Goal: Task Accomplishment & Management: Complete application form

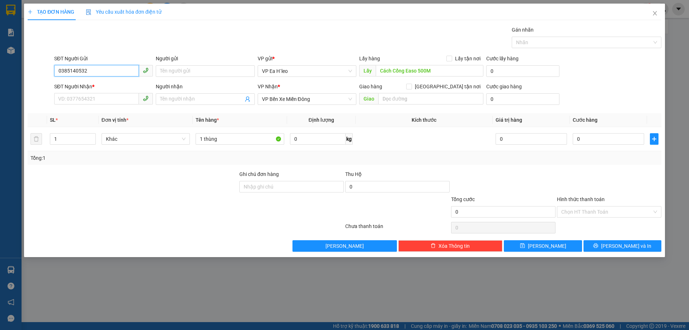
drag, startPoint x: 112, startPoint y: 72, endPoint x: 0, endPoint y: 85, distance: 112.4
click at [0, 85] on div "TẠO ĐƠN HÀNG Yêu cầu xuất hóa đơn điện tử Transit Pickup Surcharge Ids Transit …" at bounding box center [344, 165] width 689 height 330
click at [86, 73] on input "0385140532" at bounding box center [96, 70] width 85 height 11
click at [91, 94] on input "SĐT Người Nhận *" at bounding box center [96, 98] width 85 height 11
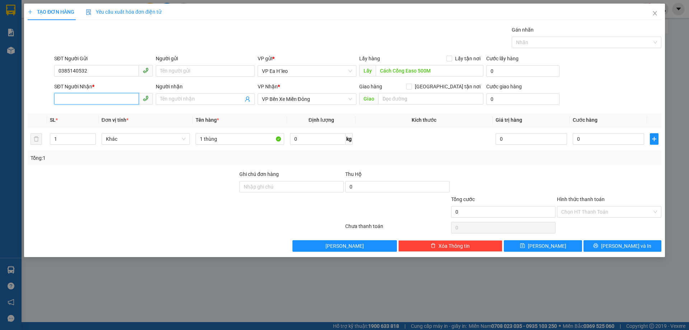
click at [123, 96] on input "SĐT Người Nhận *" at bounding box center [96, 98] width 85 height 11
type input "0932099892"
click at [187, 212] on div at bounding box center [133, 207] width 212 height 25
click at [559, 249] on button "Lưu" at bounding box center [543, 245] width 78 height 11
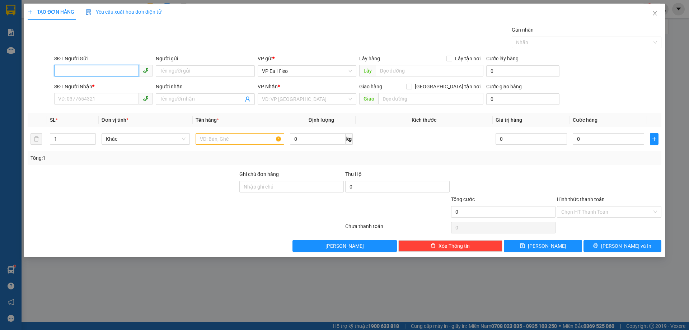
click at [113, 69] on input "SĐT Người Gửi" at bounding box center [96, 70] width 85 height 11
paste input "0968538585"
type input "0968538585"
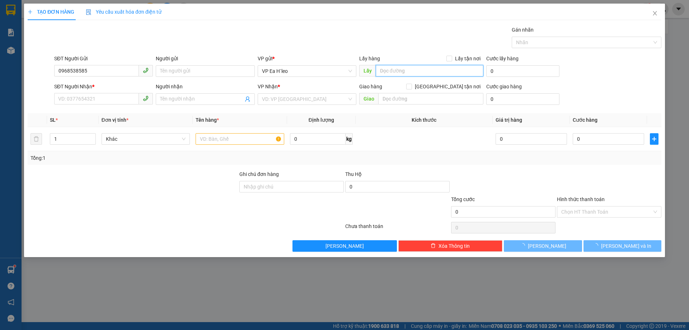
click at [396, 71] on input "text" at bounding box center [430, 70] width 108 height 11
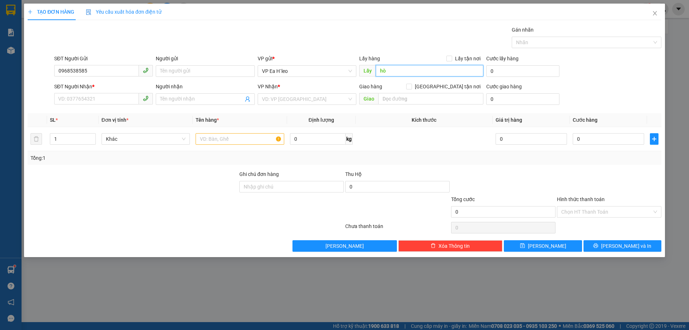
type input "h"
type input "Hòa Phú"
click at [297, 96] on input "search" at bounding box center [304, 99] width 85 height 11
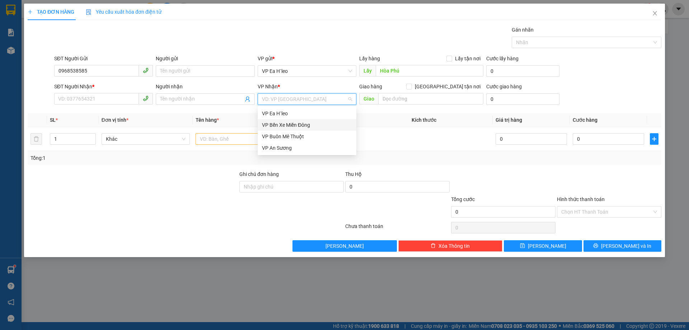
click at [311, 130] on div "VP Bến Xe Miền Đông" at bounding box center [307, 124] width 99 height 11
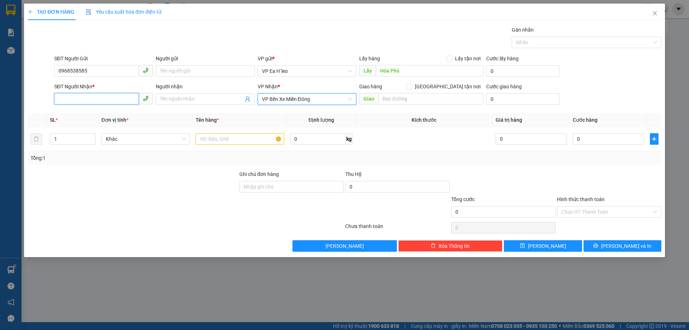
click at [103, 103] on input "SĐT Người Nhận *" at bounding box center [96, 98] width 85 height 11
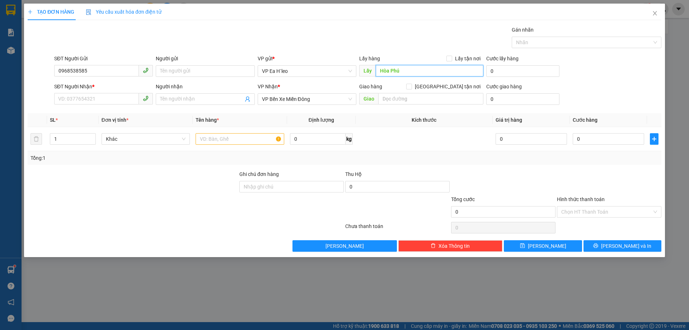
click at [414, 68] on input "Hòa Phú" at bounding box center [430, 70] width 108 height 11
click at [75, 97] on input "SĐT Người Nhận *" at bounding box center [96, 98] width 85 height 11
click at [87, 100] on input "SĐT Người Nhận *" at bounding box center [96, 98] width 85 height 11
type input "0932161214"
click at [98, 204] on div at bounding box center [133, 207] width 212 height 25
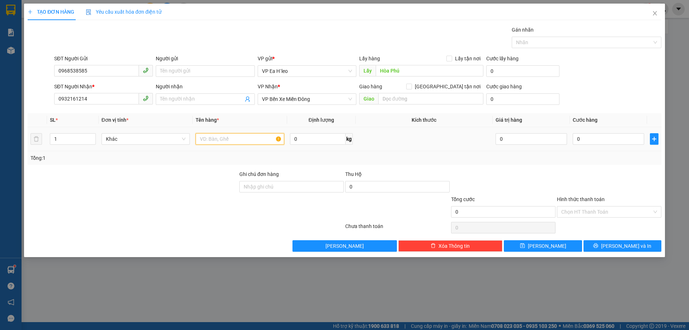
click at [227, 140] on input "text" at bounding box center [240, 138] width 89 height 11
click at [378, 66] on input "Hòa Phú" at bounding box center [430, 70] width 108 height 11
click at [380, 69] on input "Hòa Phú" at bounding box center [430, 70] width 108 height 11
type input "KCN Hòa Phú"
click at [219, 137] on input "text" at bounding box center [240, 138] width 89 height 11
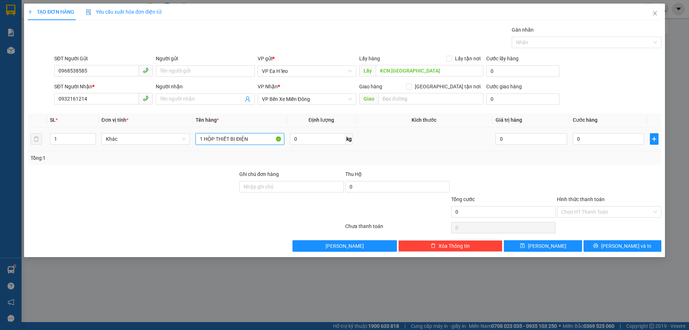
click at [203, 142] on input "1 HỘP THIẾT BỊ ĐIỆN" at bounding box center [240, 138] width 89 height 11
type input "1 HỘP THIẾT BỊ ĐIỆN"
click at [423, 69] on input "KCN Hòa Phú" at bounding box center [430, 70] width 108 height 11
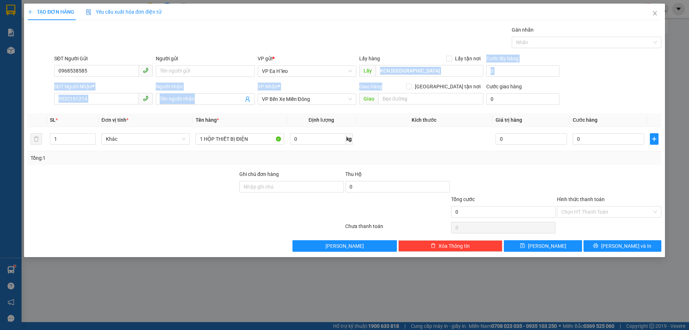
click at [429, 85] on form "SĐT Người Gửi 0968538585 Người gửi Tên người gửi VP gửi * VP Ea H`leo Lấy hàng …" at bounding box center [345, 81] width 634 height 53
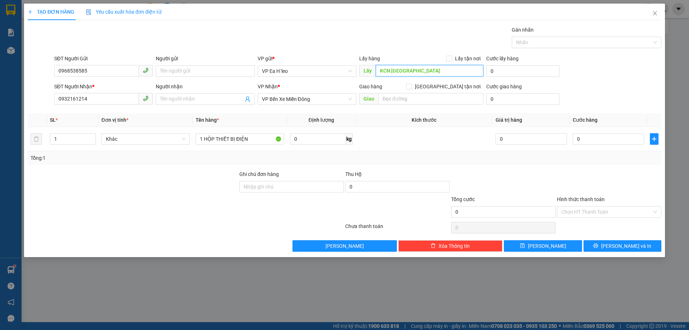
click at [433, 68] on input "KCN Hòa Phú" at bounding box center [430, 70] width 108 height 11
type input "KCN Hòa Phú BMT"
click at [570, 243] on button "Lưu" at bounding box center [543, 245] width 78 height 11
click at [390, 69] on input "text" at bounding box center [430, 70] width 108 height 11
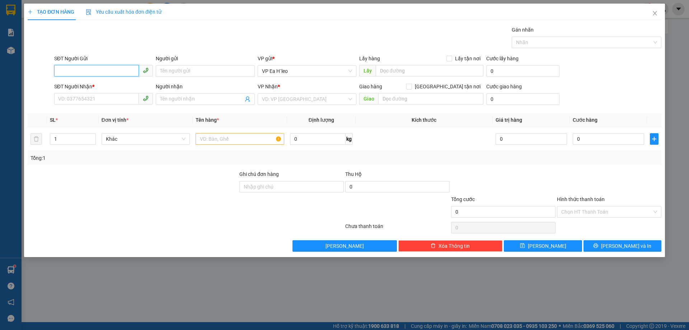
click at [74, 70] on input "SĐT Người Gửi" at bounding box center [96, 70] width 85 height 11
type input "0869505283"
click at [101, 96] on input "SĐT Người Nhận *" at bounding box center [96, 98] width 85 height 11
click at [108, 89] on div "SĐT Người Nhận *" at bounding box center [103, 87] width 99 height 8
click at [108, 93] on input "SĐT Người Nhận *" at bounding box center [96, 98] width 85 height 11
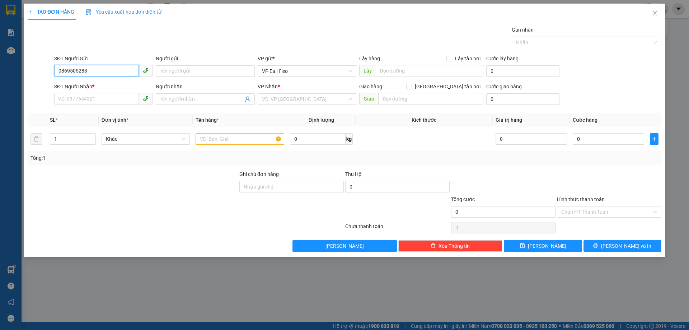
drag, startPoint x: 96, startPoint y: 75, endPoint x: 33, endPoint y: 74, distance: 63.6
click at [33, 74] on div "SĐT Người Gửi 0869505283 0869505283 Người gửi Tên người gửi VP gửi * VP Ea H`le…" at bounding box center [345, 67] width 636 height 25
click at [72, 101] on input "SĐT Người Nhận *" at bounding box center [96, 98] width 85 height 11
paste input "0869505283"
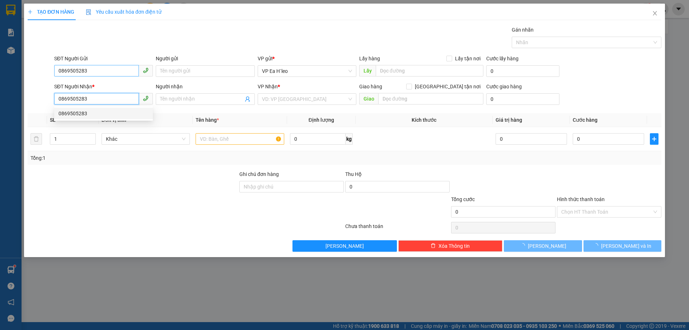
type input "0869505283"
drag, startPoint x: 97, startPoint y: 72, endPoint x: 21, endPoint y: 79, distance: 76.8
click at [22, 79] on div "TẠO ĐƠN HÀNG Yêu cầu xuất hóa đơn điện tử Transit Pickup Surcharge Ids Transit …" at bounding box center [344, 165] width 689 height 330
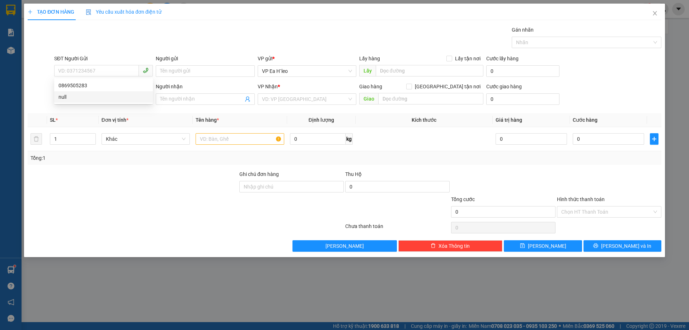
click at [178, 192] on div at bounding box center [133, 182] width 212 height 25
click at [227, 142] on input "text" at bounding box center [240, 138] width 89 height 11
click at [105, 100] on input "0869505283" at bounding box center [96, 98] width 85 height 11
click at [110, 112] on div "0869505283" at bounding box center [104, 114] width 90 height 8
click at [399, 70] on input "text" at bounding box center [430, 70] width 108 height 11
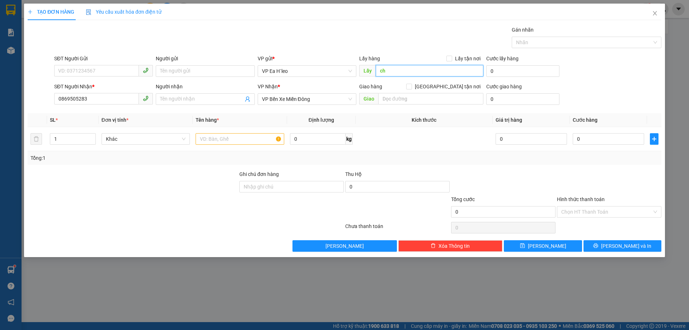
type input "c"
type input "Chợ 72"
click at [133, 69] on input "SĐT Người Gửi" at bounding box center [96, 70] width 85 height 11
type input "0355956751"
click at [381, 67] on input "Chợ 72" at bounding box center [430, 70] width 108 height 11
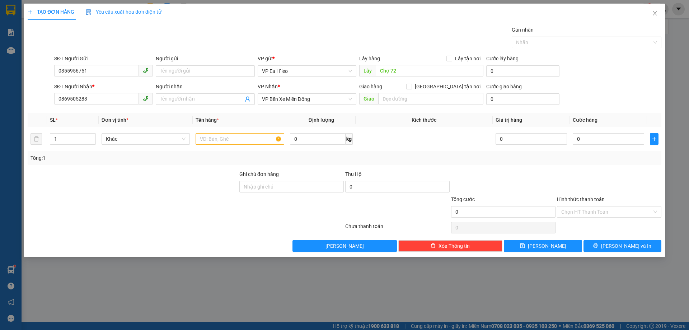
click at [276, 126] on th "Tên hàng *" at bounding box center [240, 120] width 94 height 14
click at [248, 138] on input "text" at bounding box center [240, 138] width 89 height 11
type input "1 thùng"
click at [151, 173] on div at bounding box center [133, 182] width 212 height 25
drag, startPoint x: 102, startPoint y: 71, endPoint x: 42, endPoint y: 79, distance: 61.2
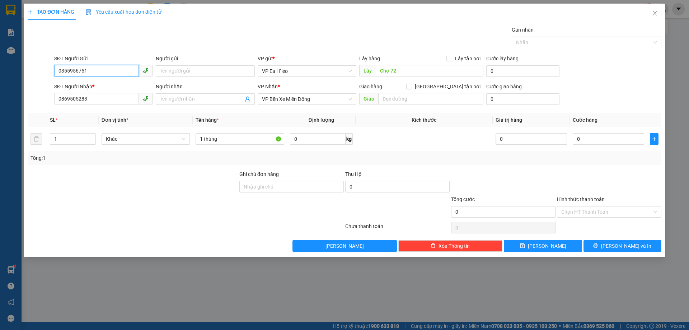
click at [46, 78] on div "SĐT Người Gửi 0355956751 0355956751 Người gửi Tên người gửi VP gửi * VP Ea H`le…" at bounding box center [345, 67] width 636 height 25
click at [545, 245] on span "Lưu" at bounding box center [547, 246] width 38 height 8
paste input "0962266769"
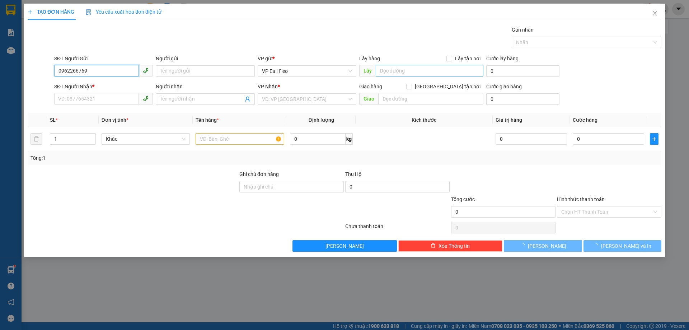
type input "0962266769"
click at [390, 71] on input "text" at bounding box center [430, 70] width 108 height 11
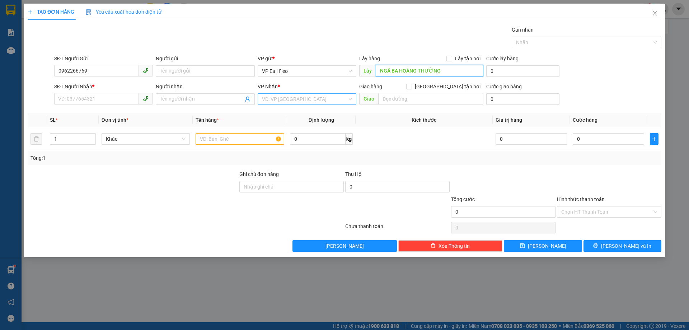
type input "NGÃ BA HOÀNG THƯỜNG"
click at [318, 98] on input "search" at bounding box center [304, 99] width 85 height 11
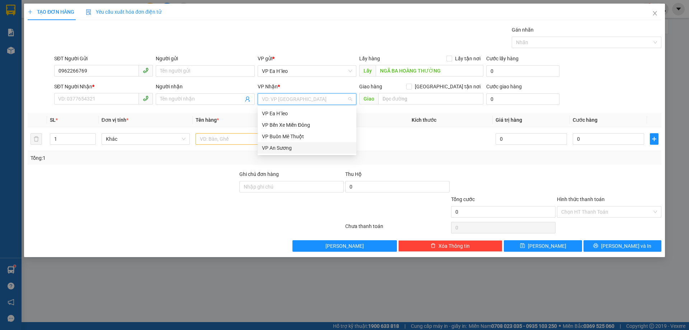
click at [284, 145] on div "VP An Sương" at bounding box center [307, 148] width 90 height 8
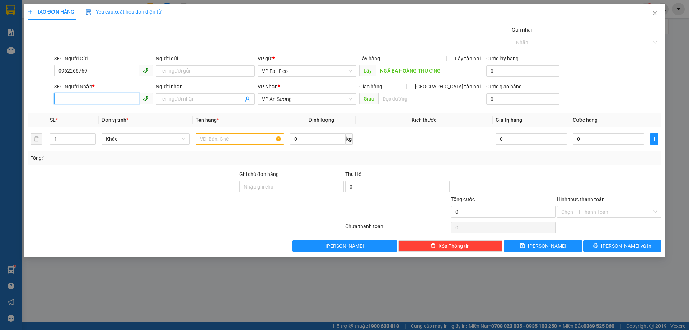
click at [119, 101] on input "SĐT Người Nhận *" at bounding box center [96, 98] width 85 height 11
type input "0382761483"
click at [234, 144] on input "text" at bounding box center [240, 138] width 89 height 11
type input "1"
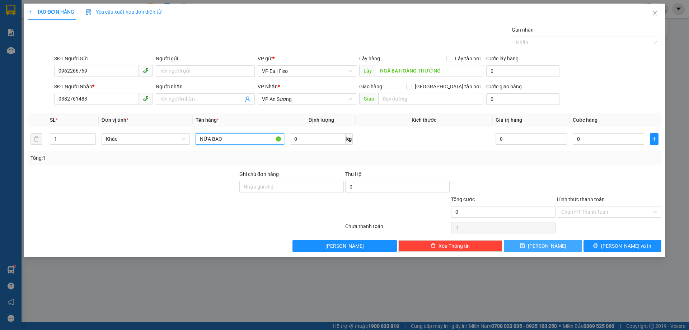
type input "NỮA BAO"
click at [551, 247] on button "Lưu" at bounding box center [543, 245] width 78 height 11
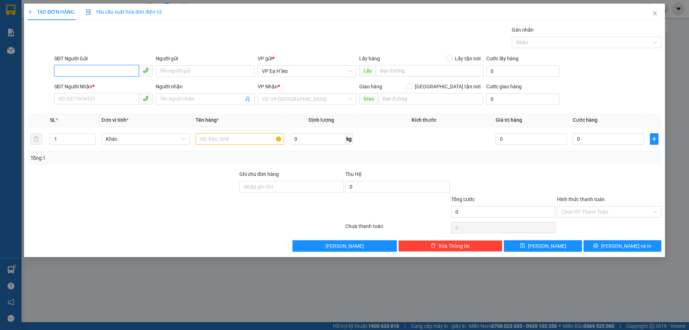
click at [122, 70] on input "SĐT Người Gửi" at bounding box center [96, 70] width 85 height 11
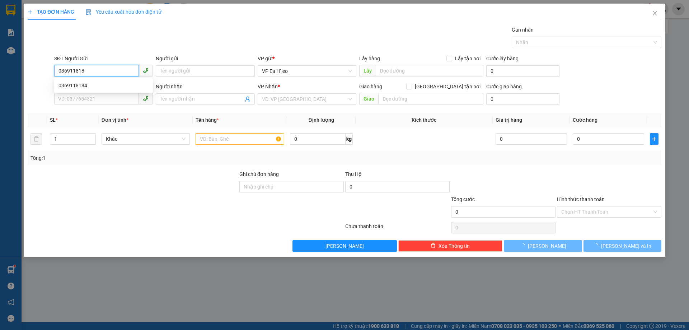
type input "0369118184"
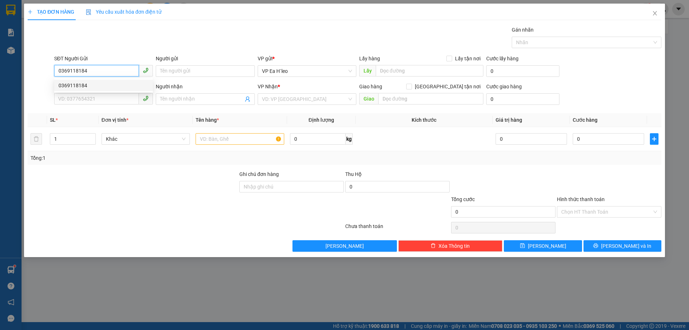
click at [81, 87] on div "0369118184" at bounding box center [104, 86] width 90 height 8
type input "km 65"
type input "0899309599"
type input "0369118184"
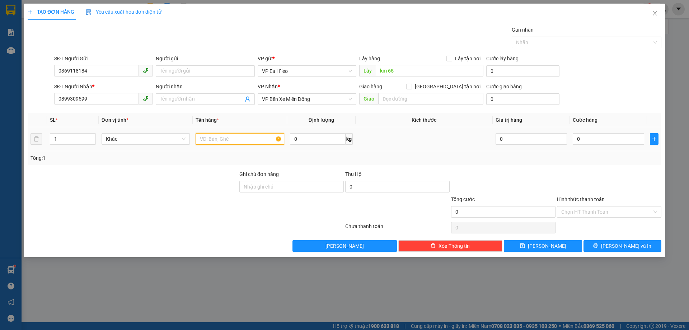
click at [220, 137] on input "text" at bounding box center [240, 138] width 89 height 11
drag, startPoint x: 218, startPoint y: 138, endPoint x: 173, endPoint y: 148, distance: 45.5
click at [173, 148] on tr "1 Khác 1 BAO 0 kg 0 0" at bounding box center [345, 139] width 634 height 24
type input "2 THÙNG"
click at [554, 248] on button "Lưu" at bounding box center [543, 245] width 78 height 11
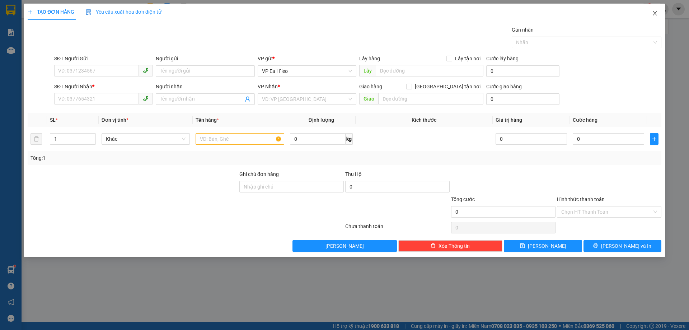
click at [658, 12] on icon "close" at bounding box center [655, 13] width 6 height 6
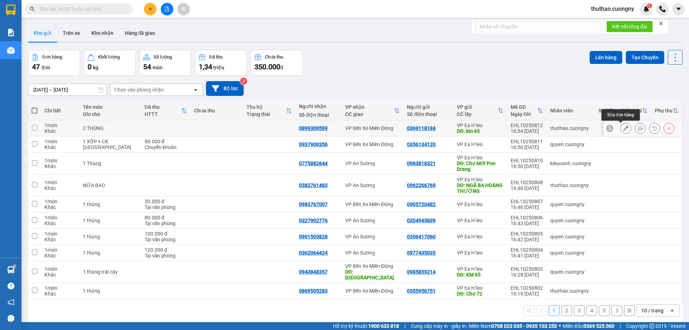
click at [624, 127] on icon at bounding box center [626, 128] width 5 height 5
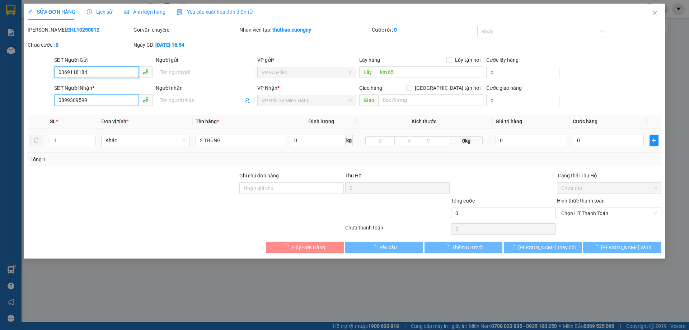
type input "0369118184"
type input "km 65"
type input "0899309599"
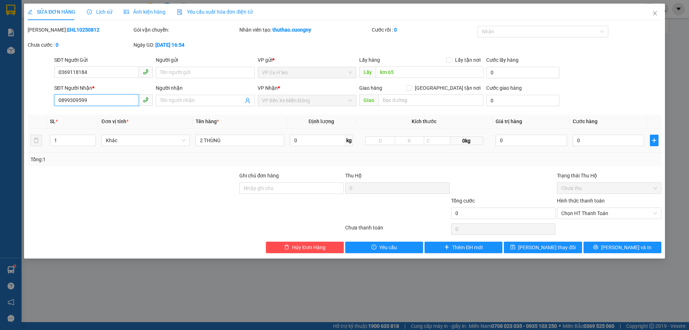
drag, startPoint x: 107, startPoint y: 97, endPoint x: 9, endPoint y: 104, distance: 97.6
click at [9, 104] on div "SỬA ĐƠN HÀNG Lịch sử Ảnh kiện hàng Yêu cầu xuất hóa đơn điện tử Total Paid Fee …" at bounding box center [344, 165] width 689 height 330
click at [652, 10] on span "Close" at bounding box center [655, 14] width 20 height 20
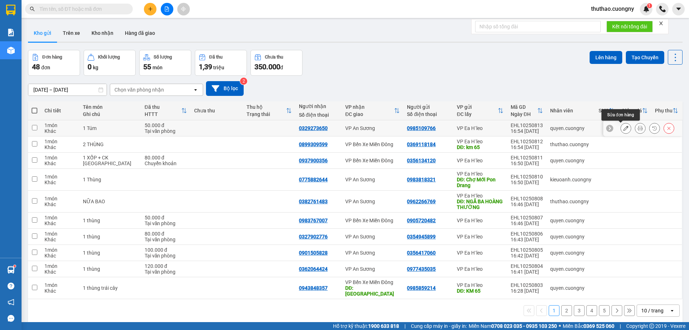
click at [624, 127] on icon at bounding box center [626, 128] width 5 height 5
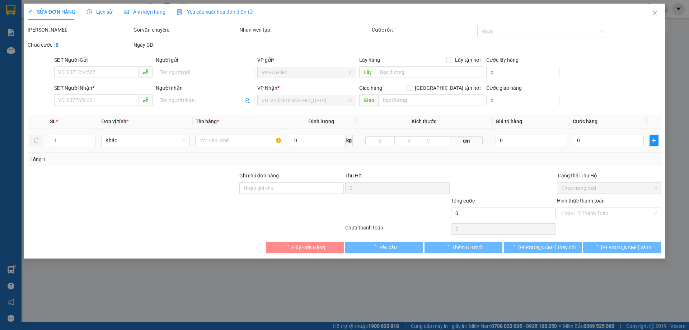
type input "0985109766"
type input "0329273650"
type input "50.000"
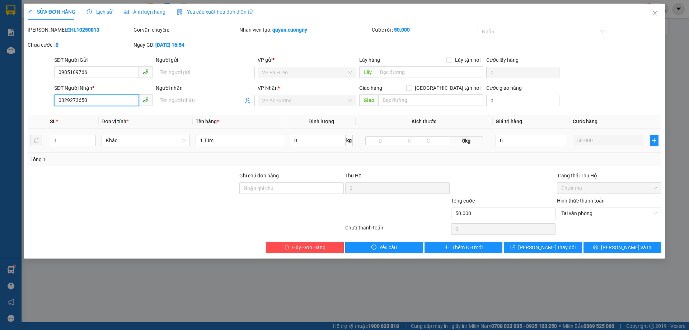
drag, startPoint x: 89, startPoint y: 101, endPoint x: 0, endPoint y: 130, distance: 94.2
click at [0, 130] on div "SỬA ĐƠN HÀNG Lịch sử Ảnh kiện hàng Yêu cầu xuất hóa đơn điện tử Total Paid Fee …" at bounding box center [344, 165] width 689 height 330
type input "0000000000"
click at [197, 104] on input "Người nhận" at bounding box center [201, 101] width 83 height 8
click at [197, 104] on input "KHÁCH BS SAU" at bounding box center [201, 101] width 83 height 8
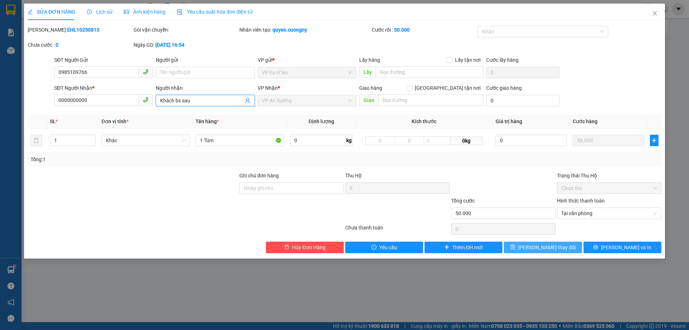
type input "Khách bs sau"
click at [543, 245] on span "[PERSON_NAME] thay đổi" at bounding box center [546, 247] width 57 height 8
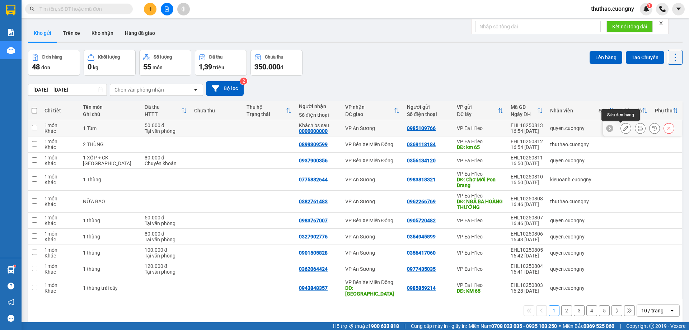
click at [624, 128] on icon at bounding box center [626, 128] width 5 height 5
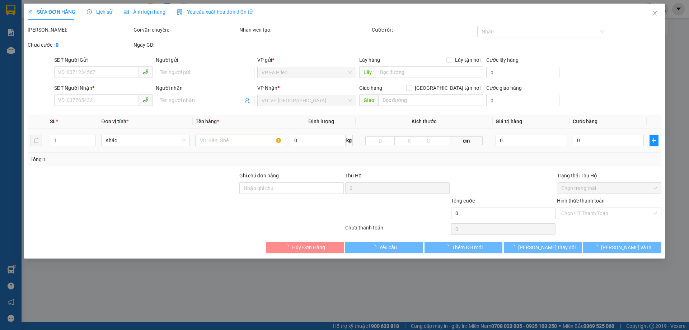
type input "0985109766"
type input "0000000000"
type input "Khách bs sau"
type input "50.000"
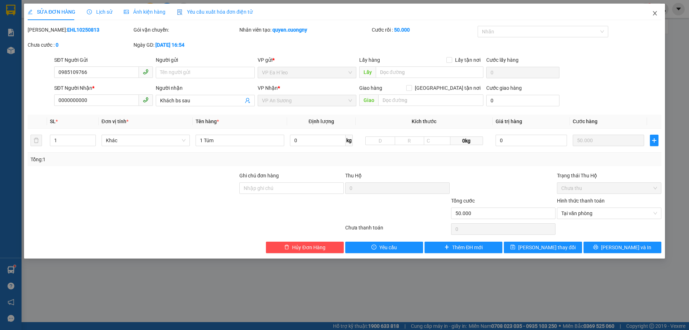
click at [655, 15] on icon "close" at bounding box center [655, 13] width 6 height 6
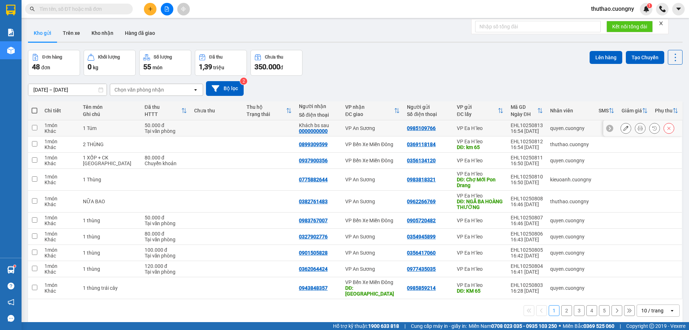
click at [624, 127] on icon at bounding box center [626, 128] width 5 height 5
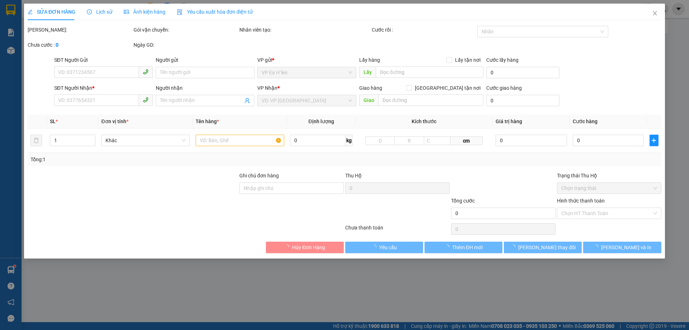
type input "0985109766"
type input "0000000000"
type input "Khách bs sau"
type input "50.000"
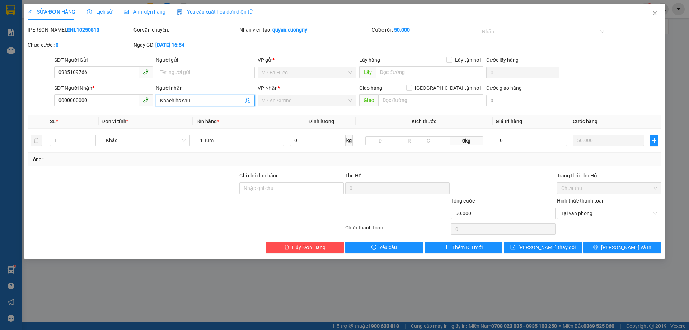
drag, startPoint x: 158, startPoint y: 109, endPoint x: 113, endPoint y: 112, distance: 44.7
click at [116, 113] on div "Total Paid Fee 50.000 Total UnPaid Fee 0 Cash Collection Total Fee Mã ĐH: EHL10…" at bounding box center [345, 139] width 634 height 227
drag, startPoint x: 21, startPoint y: 110, endPoint x: 0, endPoint y: 117, distance: 21.9
click at [0, 117] on div "SỬA ĐƠN HÀNG Lịch sử Ảnh kiện hàng Yêu cầu xuất hóa đơn điện tử Total Paid Fee …" at bounding box center [344, 165] width 689 height 330
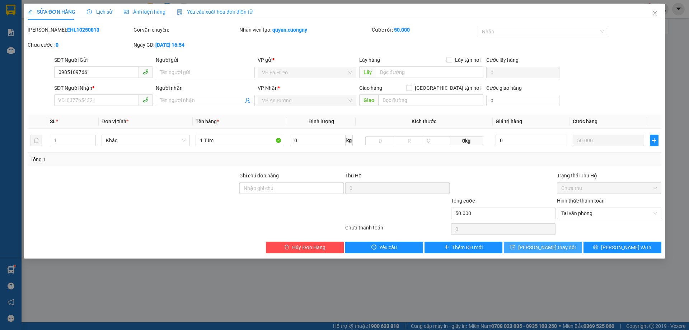
click at [548, 248] on span "[PERSON_NAME] thay đổi" at bounding box center [546, 247] width 57 height 8
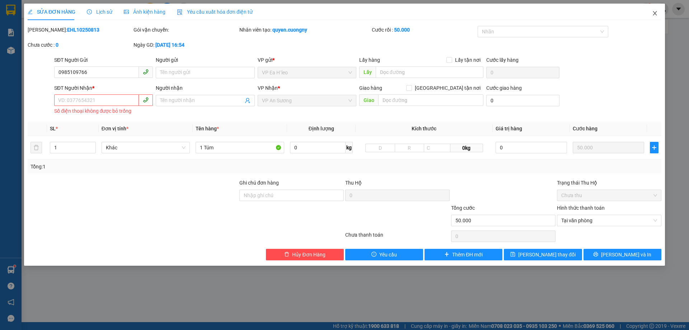
click at [653, 15] on icon "close" at bounding box center [655, 13] width 6 height 6
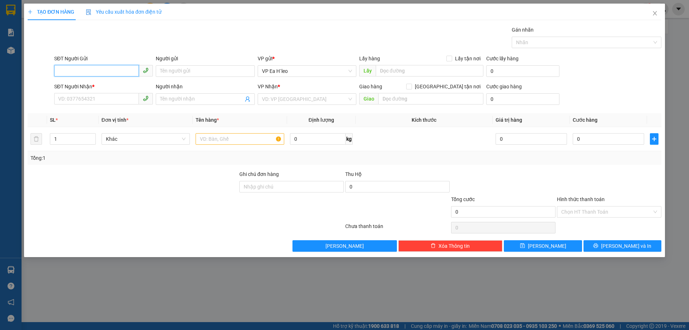
click at [104, 68] on input "SĐT Người Gửi" at bounding box center [96, 70] width 85 height 11
type input "0962299834"
click at [96, 97] on input "SĐT Người Nhận *" at bounding box center [96, 98] width 85 height 11
type input "0372045822"
click at [396, 68] on input "text" at bounding box center [430, 70] width 108 height 11
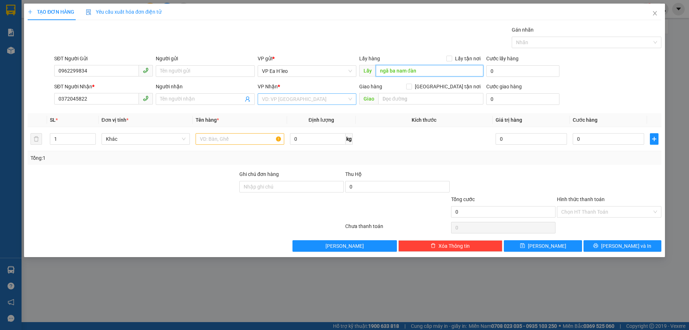
type input "ngã ba nam đàn"
click at [284, 100] on input "search" at bounding box center [304, 99] width 85 height 11
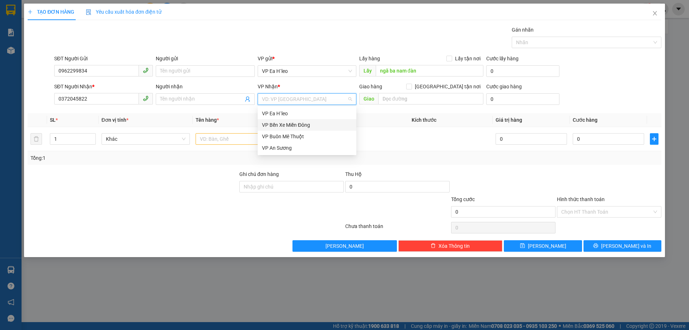
click at [294, 123] on div "VP Bến Xe Miền Đông" at bounding box center [307, 125] width 90 height 8
click at [251, 144] on input "text" at bounding box center [240, 138] width 89 height 11
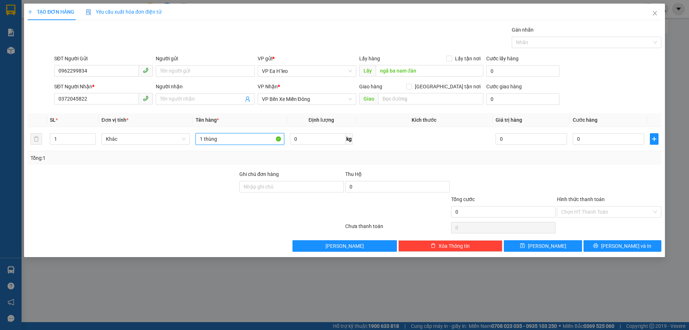
type input "1 thùng"
click at [181, 194] on div at bounding box center [133, 182] width 212 height 25
click at [540, 247] on button "Lưu" at bounding box center [543, 245] width 78 height 11
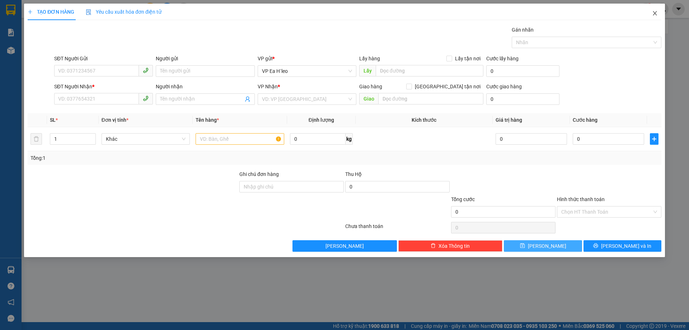
click at [655, 13] on icon "close" at bounding box center [655, 13] width 4 height 4
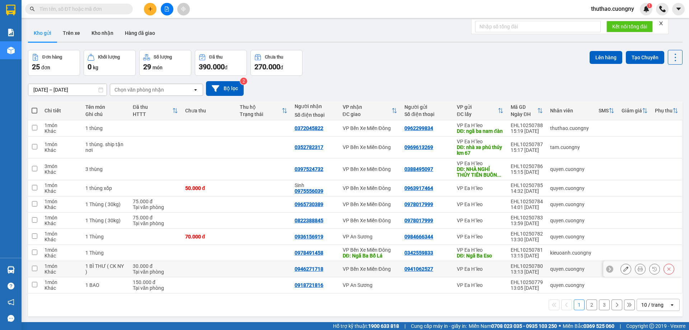
scroll to position [33, 0]
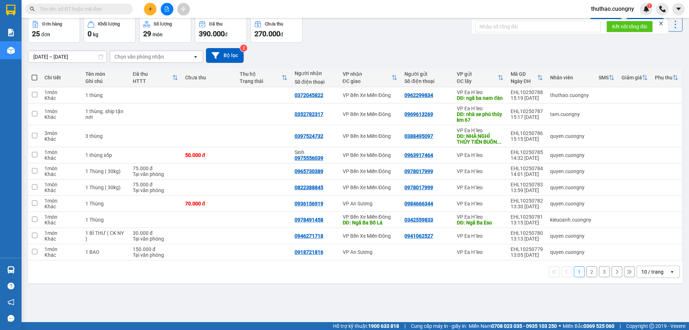
click at [651, 275] on div "10 / trang" at bounding box center [653, 271] width 22 height 7
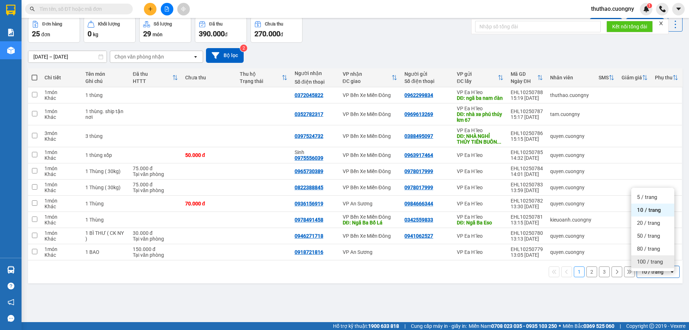
click at [637, 260] on span "100 / trang" at bounding box center [650, 261] width 26 height 7
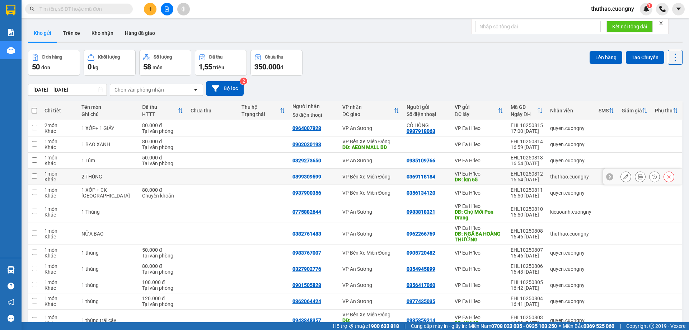
click at [625, 177] on button at bounding box center [626, 177] width 10 height 13
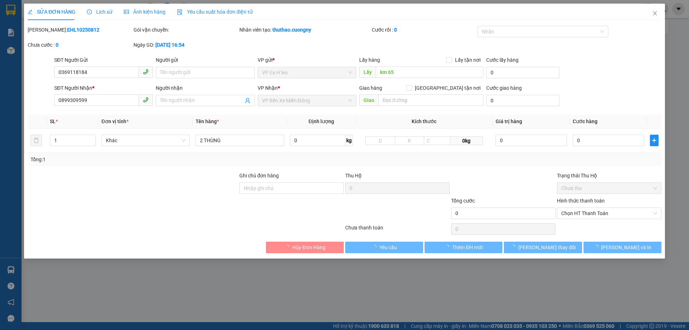
type input "0369118184"
type input "km 65"
type input "0899309599"
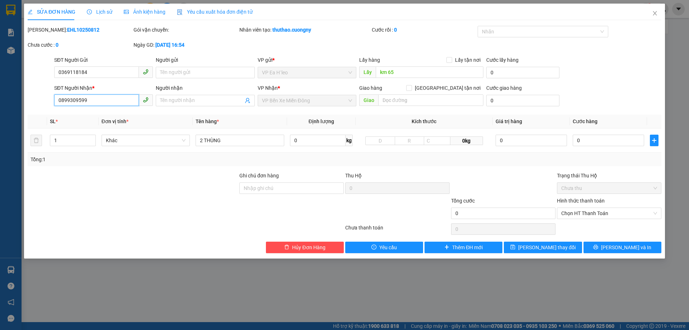
click at [102, 102] on input "0899309599" at bounding box center [96, 99] width 85 height 11
drag, startPoint x: 82, startPoint y: 103, endPoint x: 3, endPoint y: 117, distance: 80.9
click at [3, 117] on div "SỬA ĐƠN HÀNG Lịch sử Ảnh kiện hàng Yêu cầu xuất hóa đơn điện tử Total Paid Fee …" at bounding box center [344, 165] width 689 height 330
type input "00000000000"
click at [195, 186] on div at bounding box center [133, 184] width 212 height 25
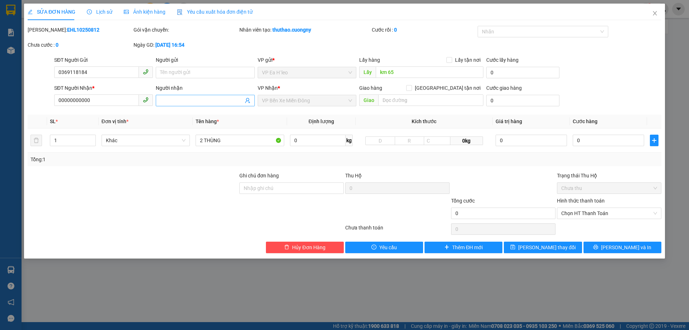
click at [183, 102] on input "Người nhận" at bounding box center [201, 101] width 83 height 8
click at [182, 102] on input "khách b" at bounding box center [201, 101] width 83 height 8
click at [194, 101] on input "khách bs sau" at bounding box center [201, 101] width 83 height 8
type input "khách bs sau"
click at [232, 144] on input "2 THÙNG" at bounding box center [240, 140] width 89 height 11
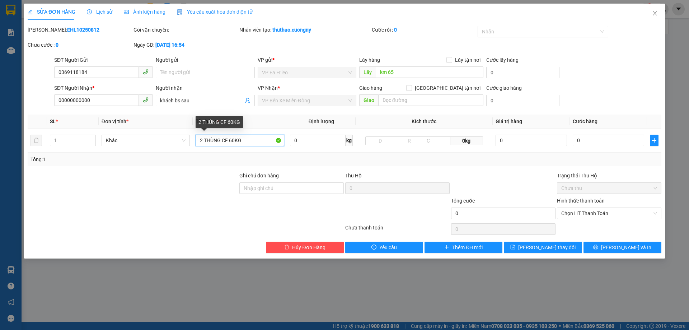
type input "2 THÙNG CF 60KG"
click at [214, 178] on div at bounding box center [133, 184] width 212 height 25
type input "2"
click at [130, 193] on div at bounding box center [133, 184] width 212 height 25
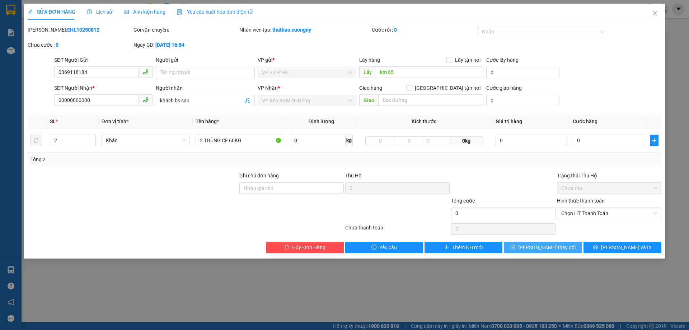
click at [549, 248] on span "[PERSON_NAME] thay đổi" at bounding box center [546, 247] width 57 height 8
